Goal: Information Seeking & Learning: Learn about a topic

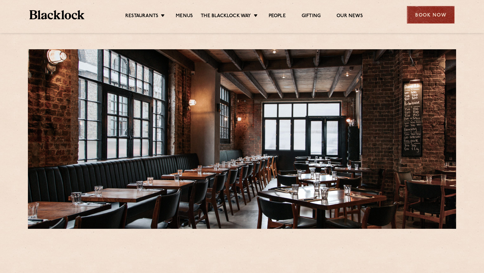
click at [416, 17] on div "Book Now" at bounding box center [431, 14] width 48 height 17
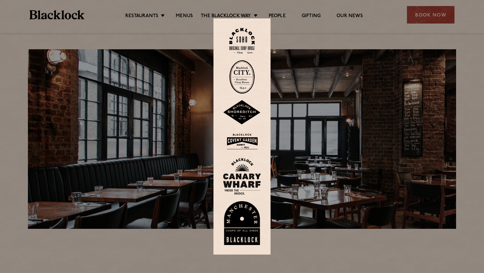
click at [250, 106] on img at bounding box center [242, 112] width 38 height 25
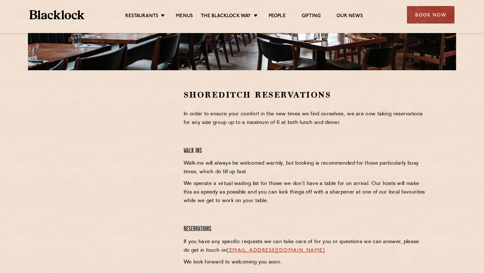
scroll to position [159, 0]
click at [187, 18] on link "Menus" at bounding box center [184, 16] width 17 height 7
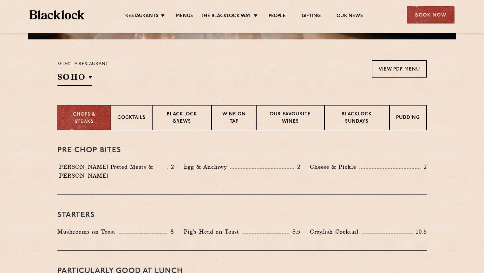
scroll to position [190, 0]
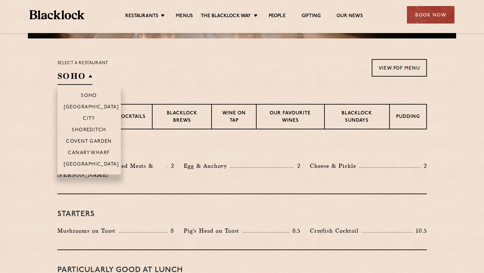
click at [84, 77] on h2 "SOHO" at bounding box center [74, 77] width 35 height 14
click at [91, 129] on p "Shoreditch" at bounding box center [89, 130] width 35 height 6
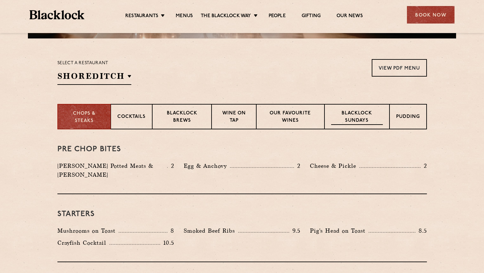
click at [342, 117] on p "Blacklock Sundays" at bounding box center [356, 117] width 51 height 15
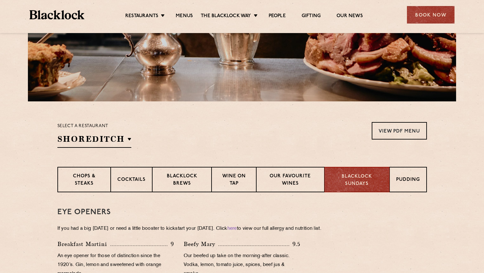
scroll to position [127, 0]
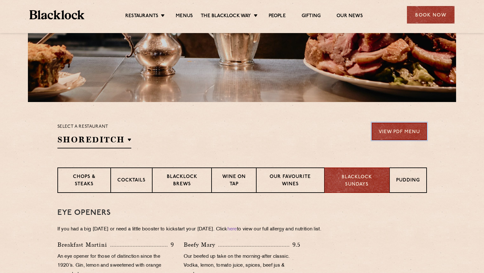
click at [379, 131] on link "View PDF Menu" at bounding box center [399, 131] width 55 height 17
